Goal: Navigation & Orientation: Find specific page/section

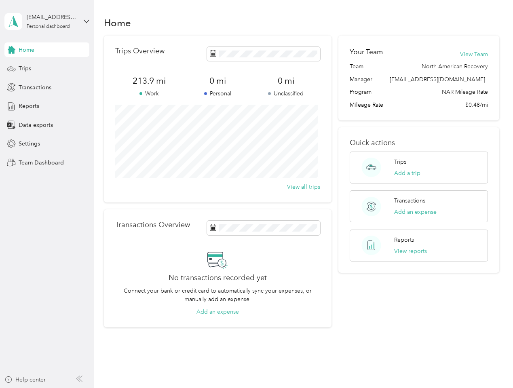
click at [256, 194] on div "Trips Overview 213.9 mi Work 0 mi Personal 0 mi Unclassified View all trips" at bounding box center [218, 119] width 228 height 167
click at [47, 21] on div "[EMAIL_ADDRESS][DOMAIN_NAME]" at bounding box center [52, 17] width 51 height 8
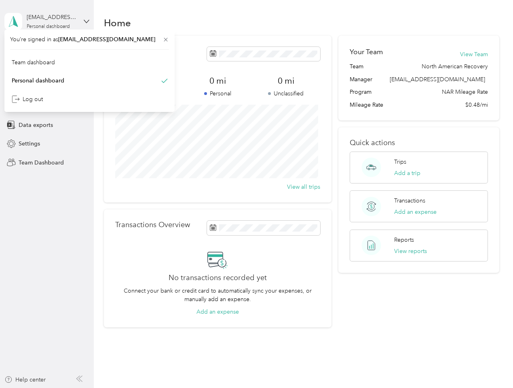
click at [11, 50] on div "You’re signed in as [EMAIL_ADDRESS][DOMAIN_NAME] Team dashboard Personal dashbo…" at bounding box center [89, 71] width 170 height 82
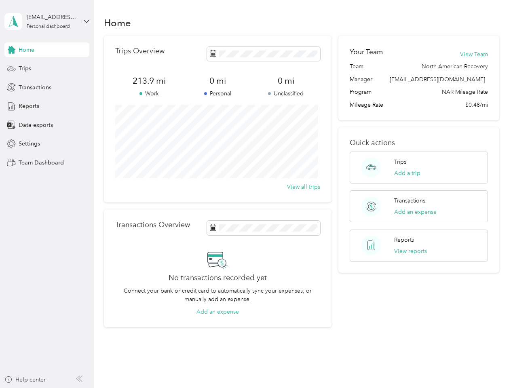
click at [47, 69] on div "Trips" at bounding box center [46, 68] width 85 height 15
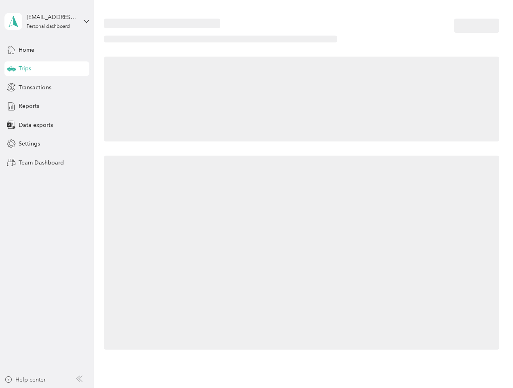
click at [11, 69] on icon at bounding box center [11, 68] width 8 height 4
click at [47, 87] on span "Transactions" at bounding box center [35, 87] width 33 height 8
click at [11, 87] on icon at bounding box center [11, 87] width 9 height 9
click at [47, 106] on div "Reports" at bounding box center [46, 106] width 85 height 15
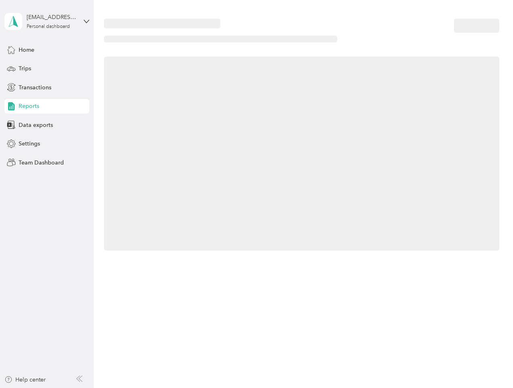
click at [11, 106] on icon at bounding box center [11, 106] width 9 height 9
